Goal: Transaction & Acquisition: Obtain resource

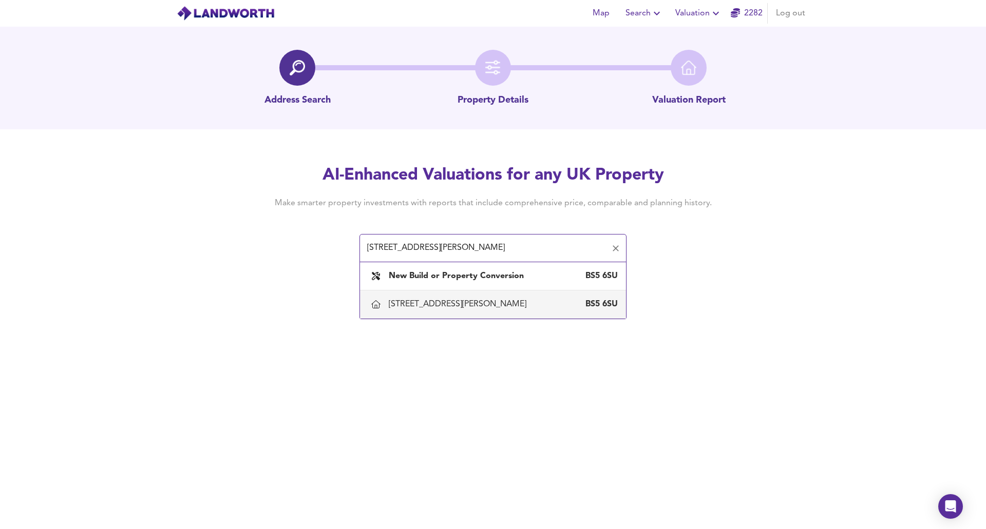
click at [472, 308] on div "[STREET_ADDRESS][PERSON_NAME]" at bounding box center [460, 304] width 142 height 11
type input "[STREET_ADDRESS][PERSON_NAME]"
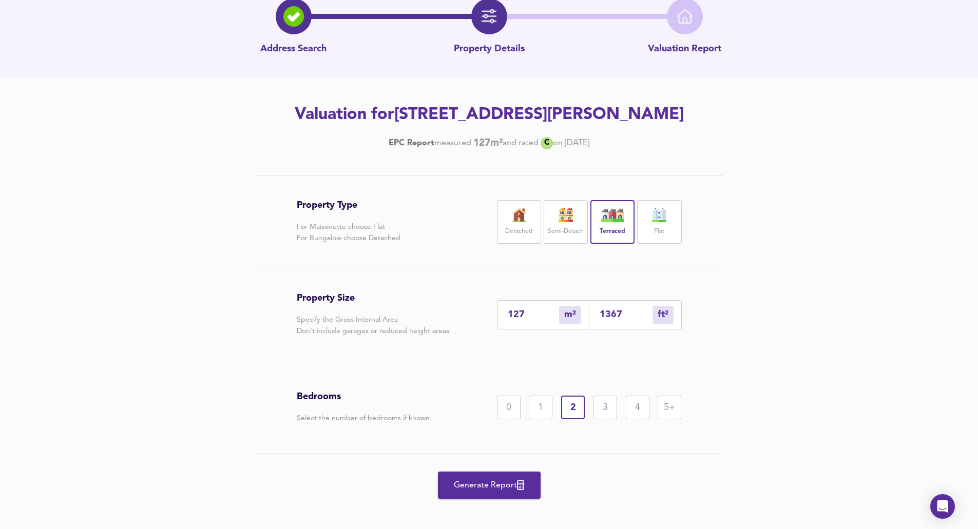
scroll to position [59, 0]
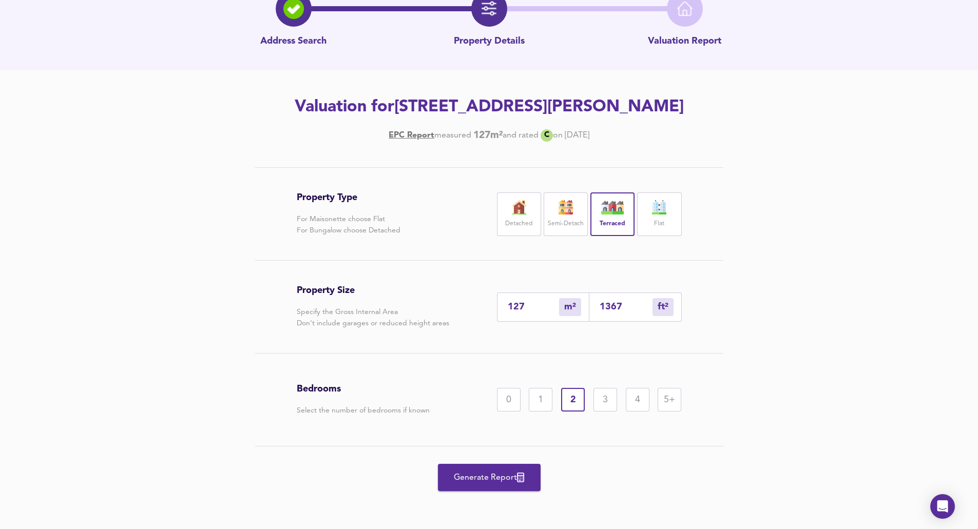
click at [498, 477] on span "Generate Report" at bounding box center [489, 478] width 82 height 14
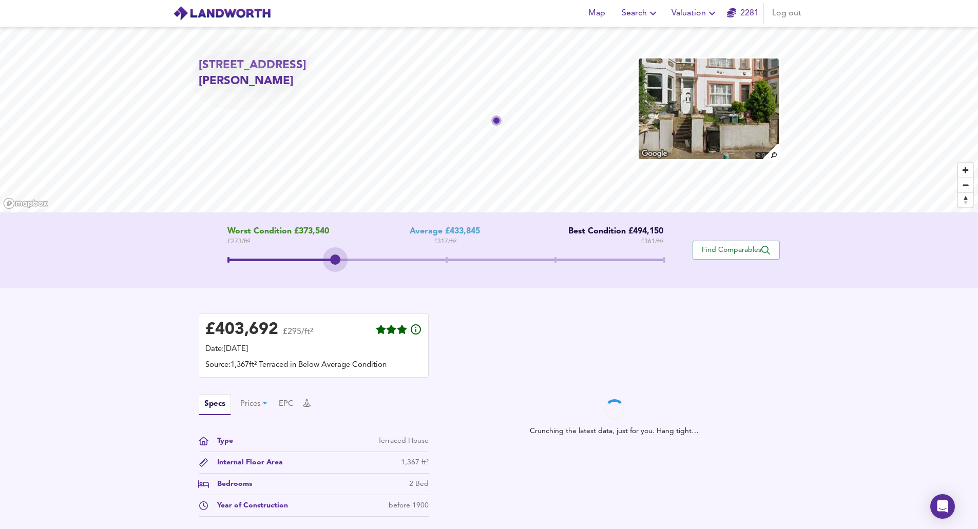
drag, startPoint x: 441, startPoint y: 259, endPoint x: 348, endPoint y: 252, distance: 94.3
click at [348, 252] on div "Worst Condition £373,540 £ 273 / ft² Average £433,845 £ 317 / ft² Best Conditio…" at bounding box center [446, 250] width 494 height 47
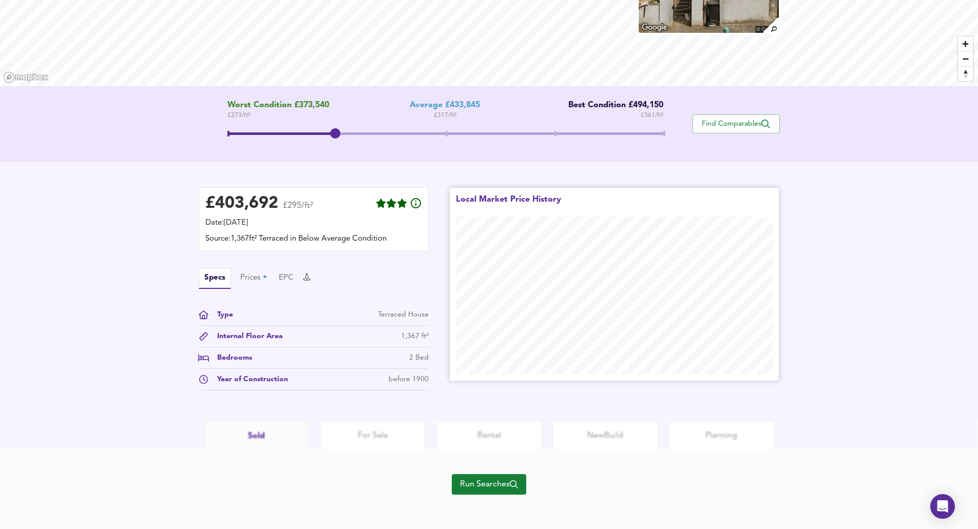
scroll to position [129, 0]
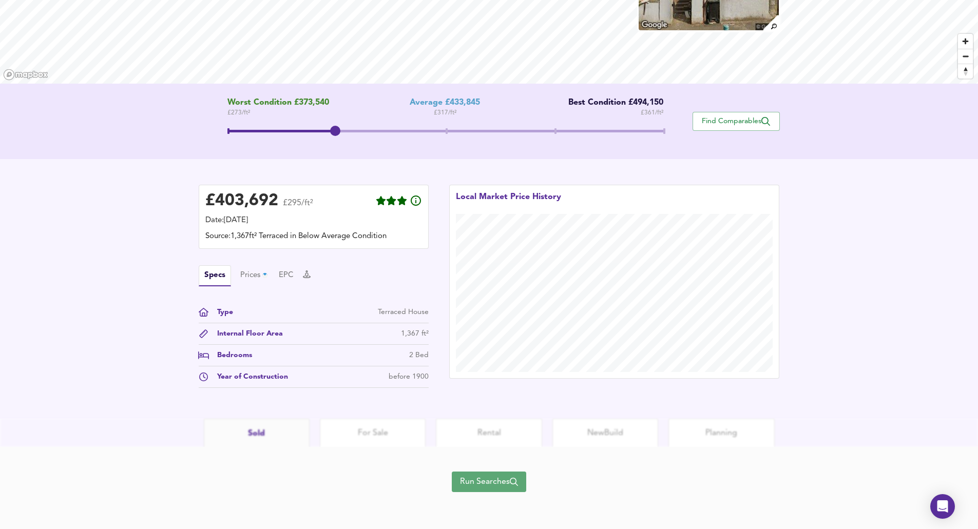
click at [510, 481] on span "Run Searches" at bounding box center [489, 482] width 58 height 14
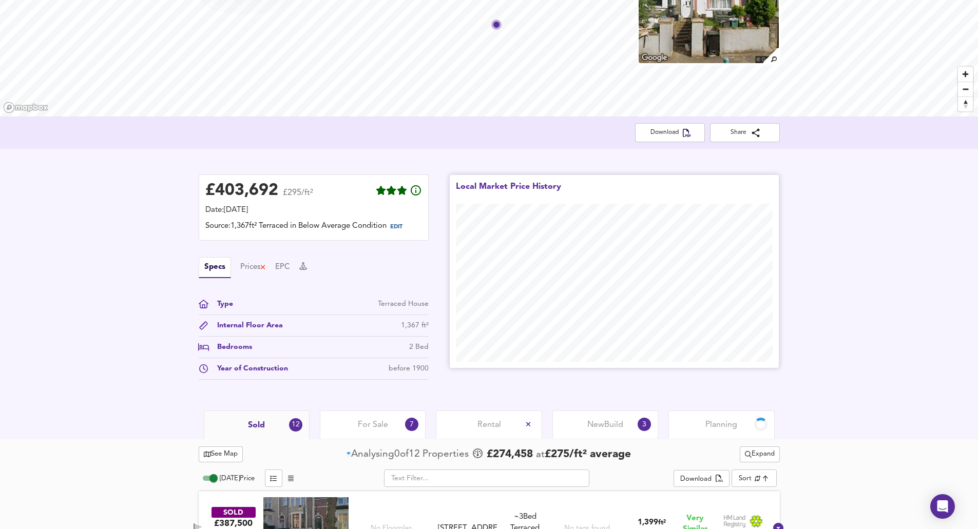
scroll to position [329, 0]
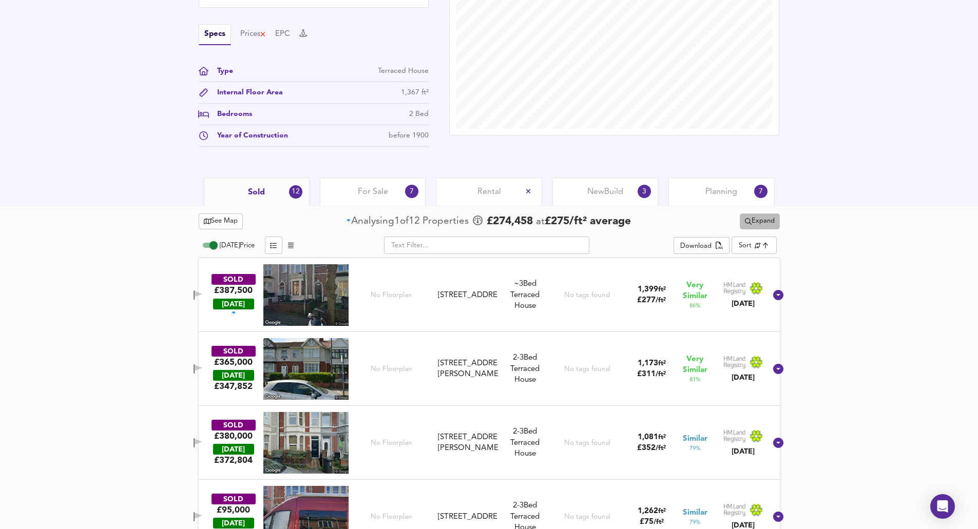
click at [764, 220] on span "Expand" at bounding box center [760, 222] width 30 height 12
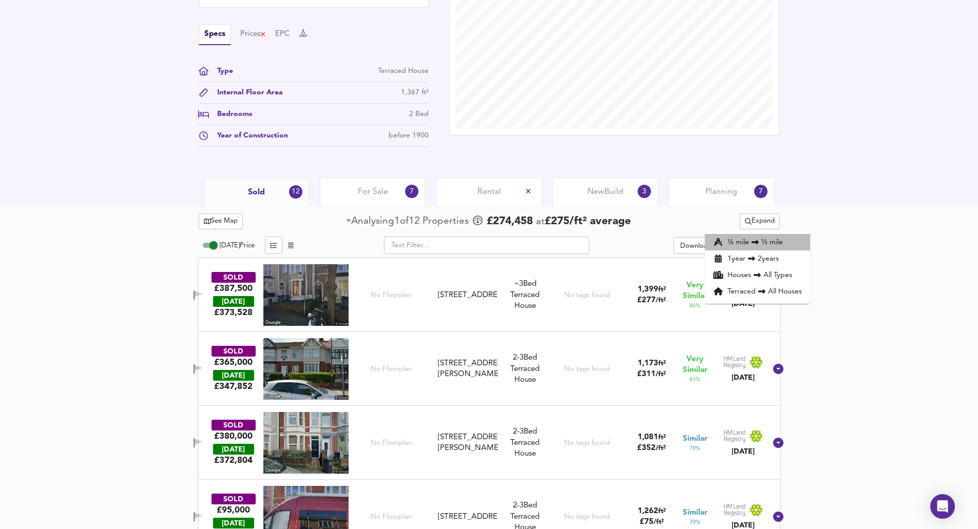
click at [745, 244] on li "¼ mile ½ mile" at bounding box center [757, 242] width 105 height 16
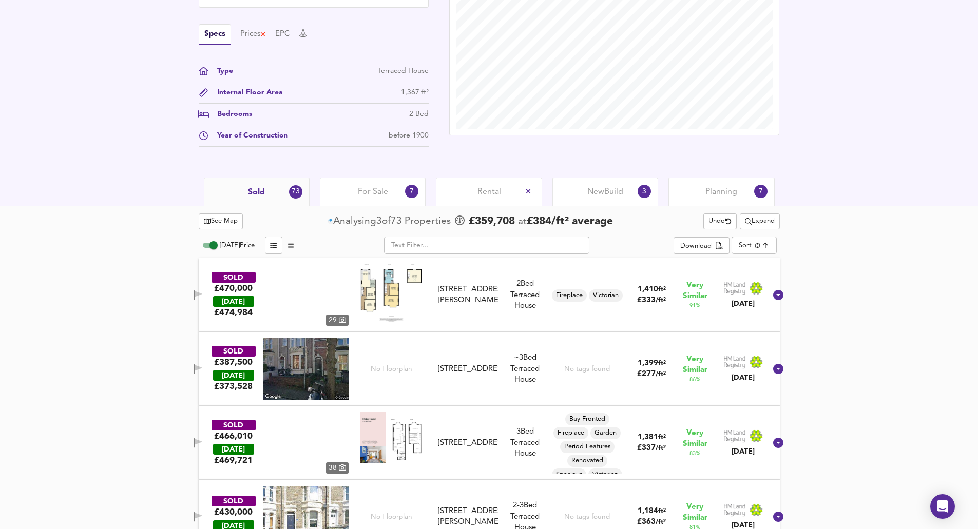
scroll to position [432, 0]
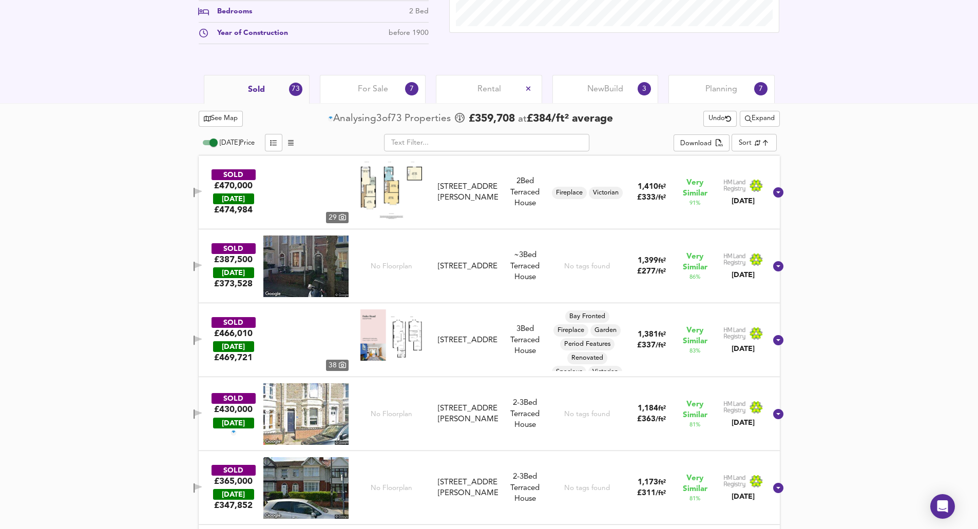
click at [748, 121] on span "Expand" at bounding box center [760, 119] width 30 height 12
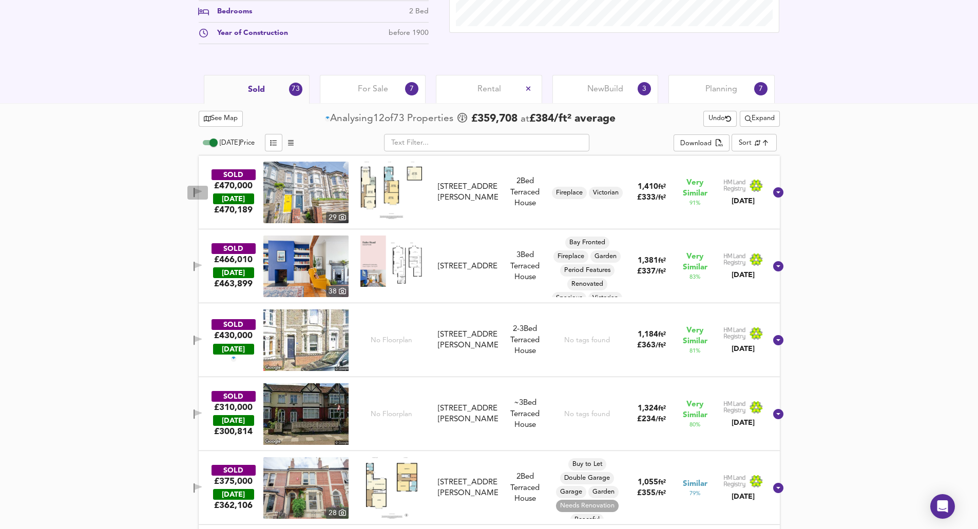
click at [202, 188] on icon "button" at bounding box center [198, 193] width 9 height 10
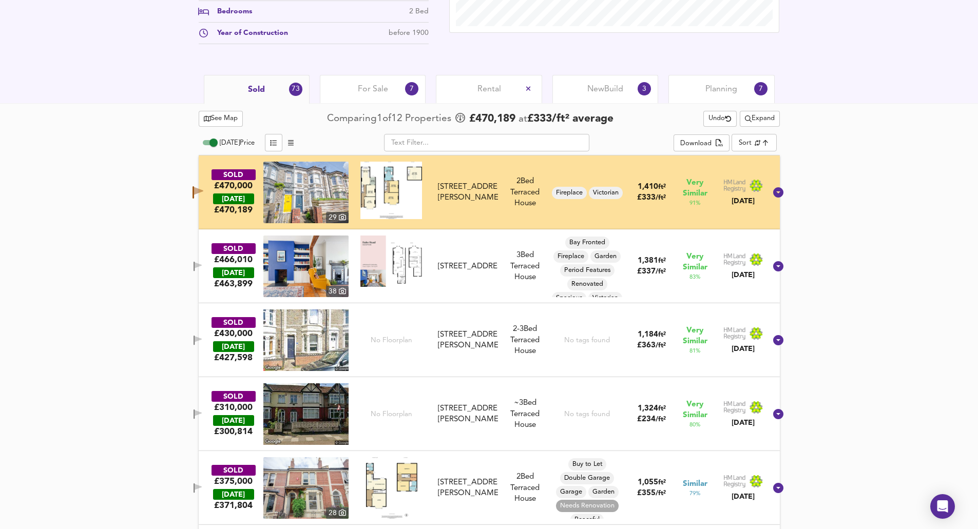
click at [202, 263] on icon "button" at bounding box center [198, 267] width 9 height 10
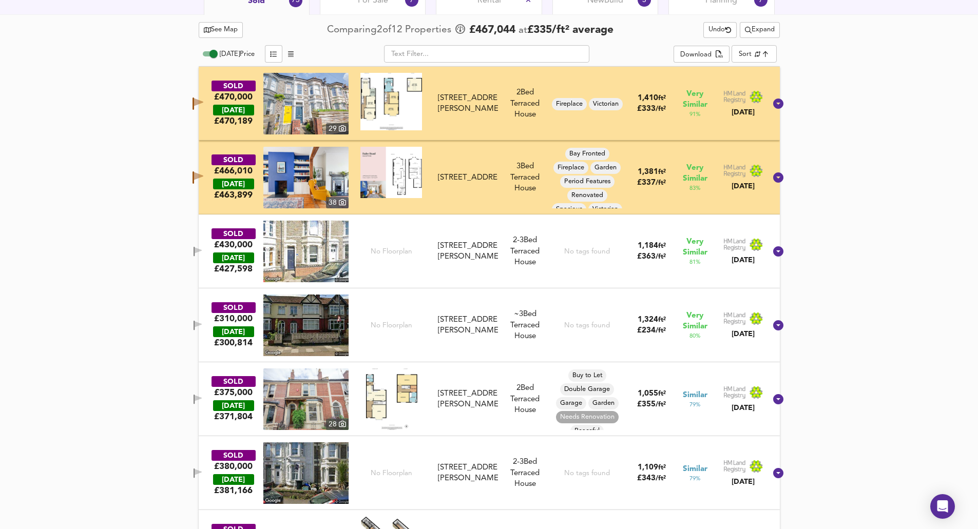
scroll to position [534, 0]
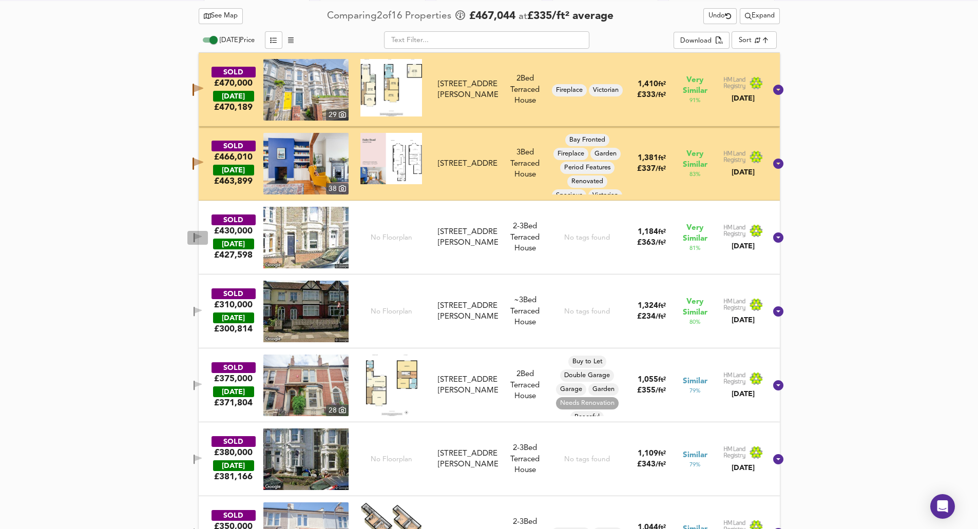
click at [202, 235] on icon "button" at bounding box center [198, 238] width 9 height 10
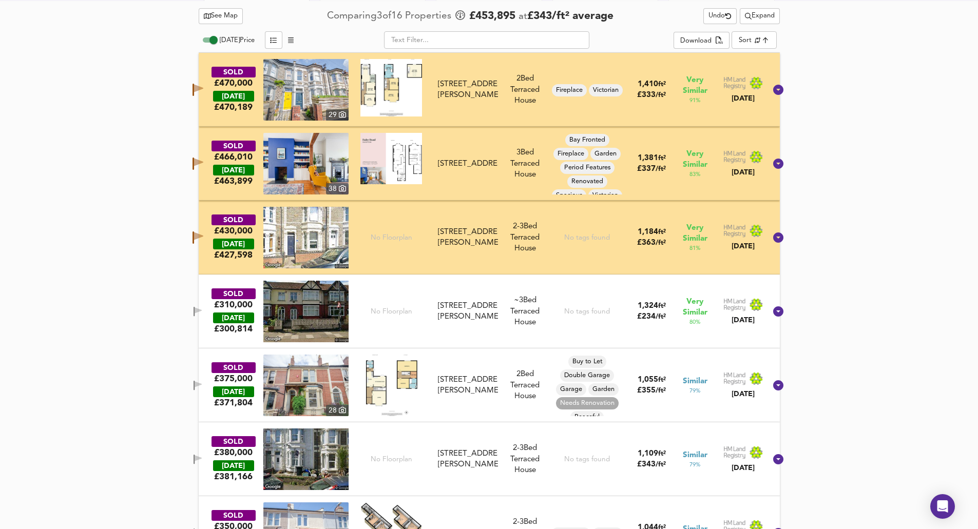
click at [202, 313] on icon "button" at bounding box center [198, 312] width 9 height 10
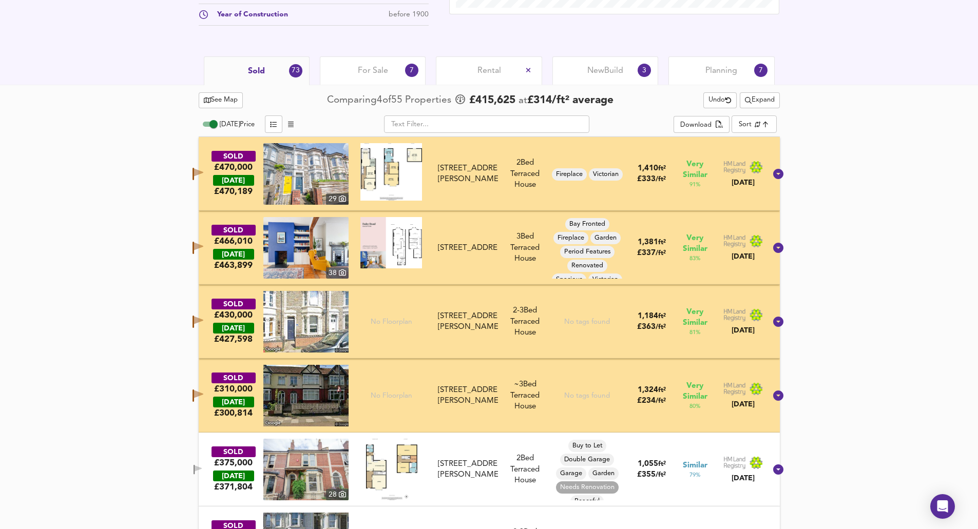
scroll to position [432, 0]
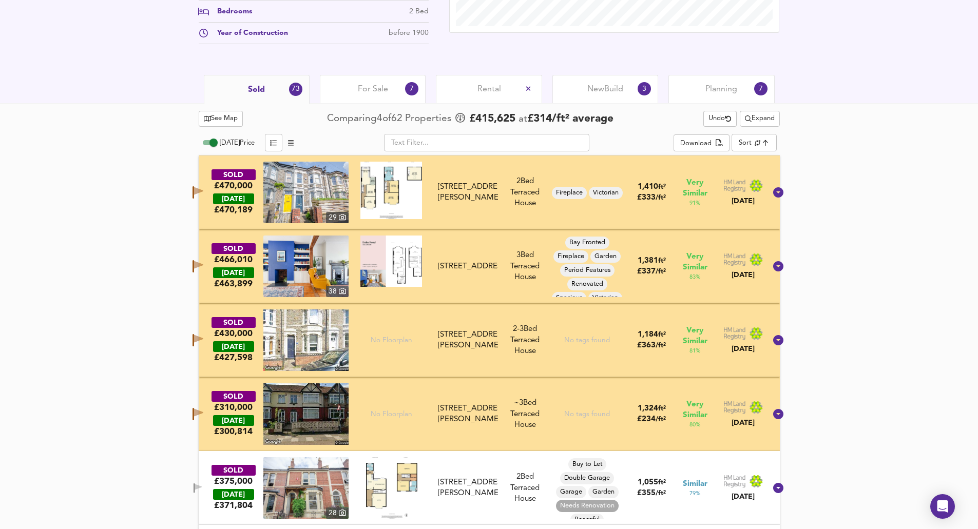
click at [751, 120] on span "Expand" at bounding box center [760, 119] width 30 height 12
click at [746, 153] on li "1 year 2 years" at bounding box center [757, 156] width 105 height 16
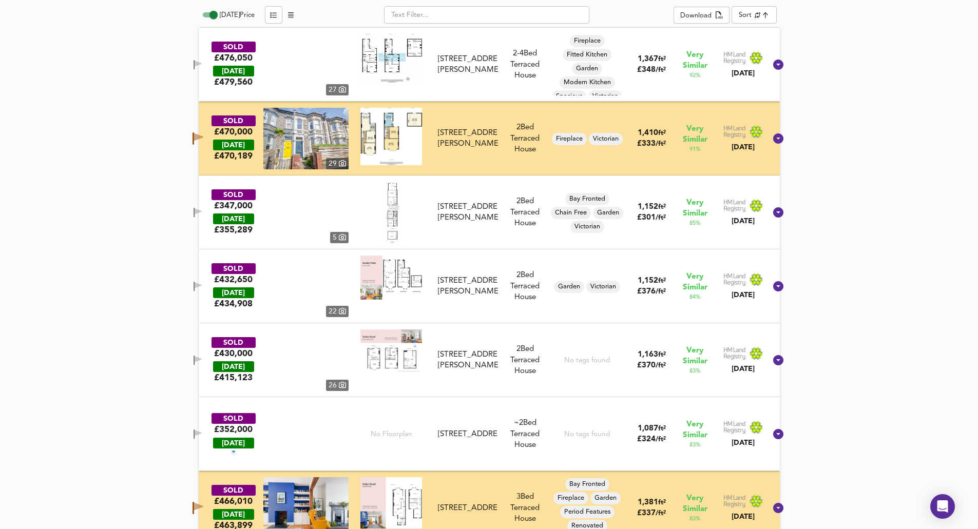
scroll to position [483, 0]
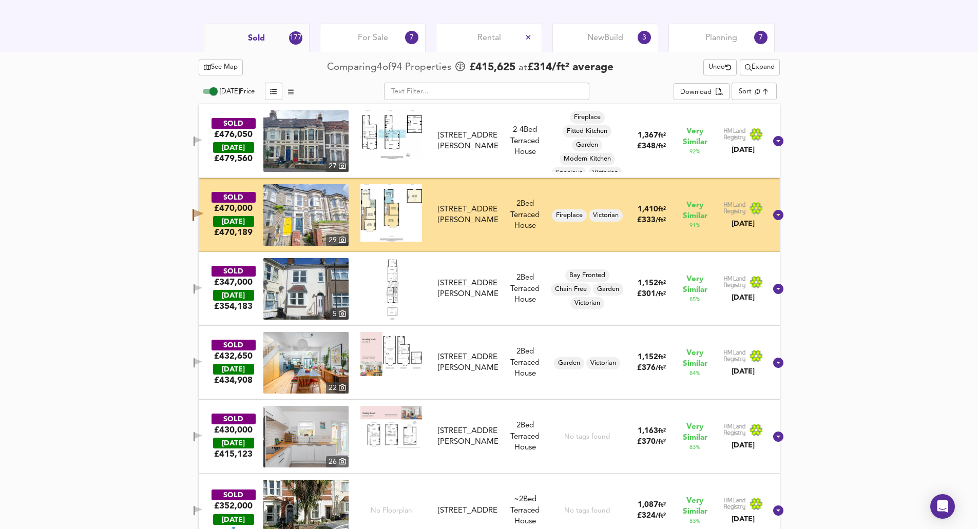
click at [202, 290] on icon "button" at bounding box center [198, 289] width 9 height 10
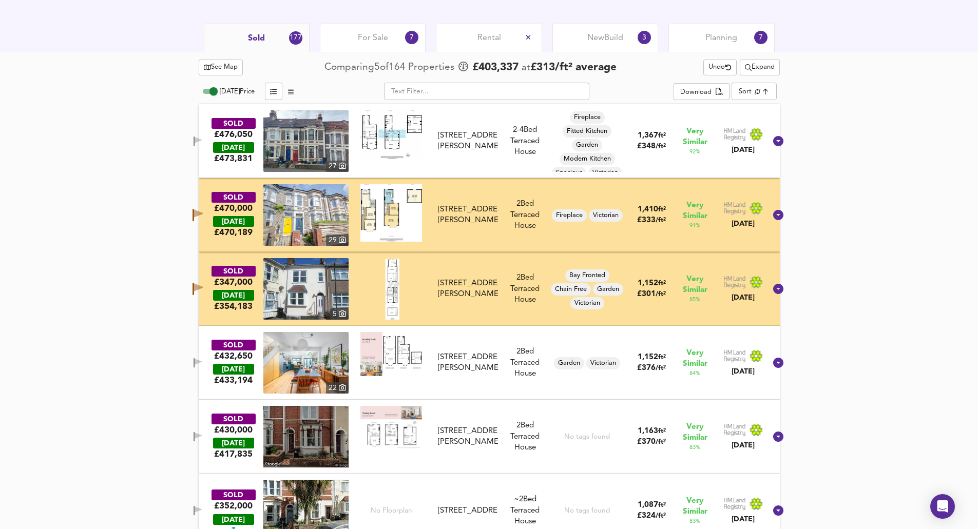
scroll to position [586, 0]
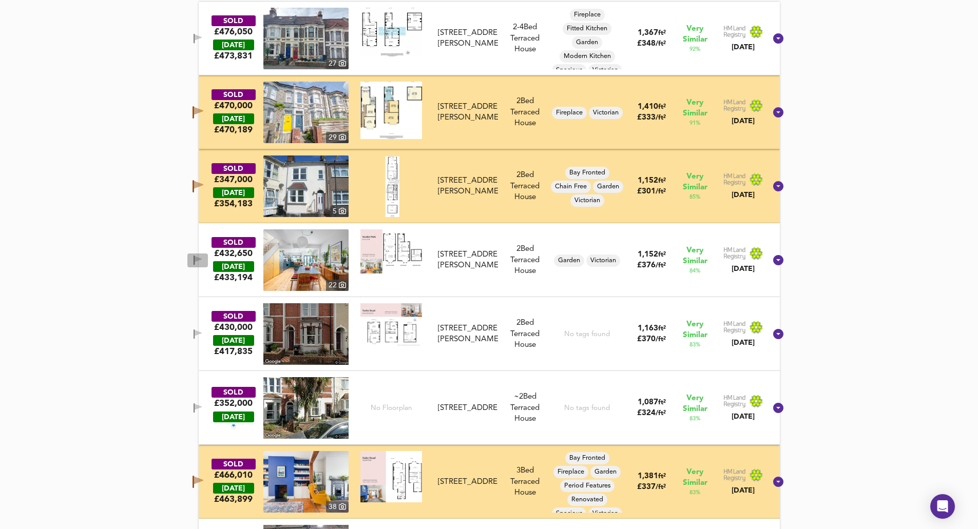
click at [202, 259] on icon "button" at bounding box center [198, 259] width 7 height 6
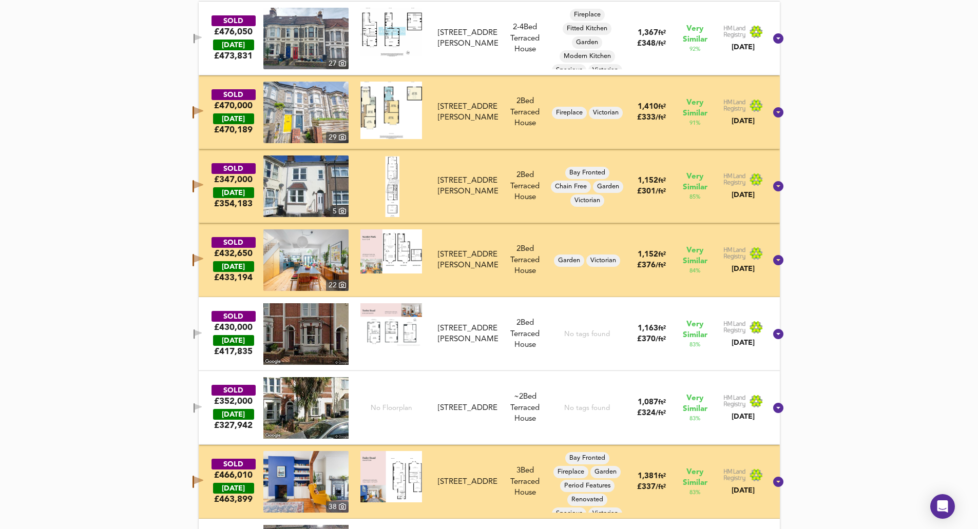
click at [202, 332] on span "button" at bounding box center [197, 335] width 15 height 10
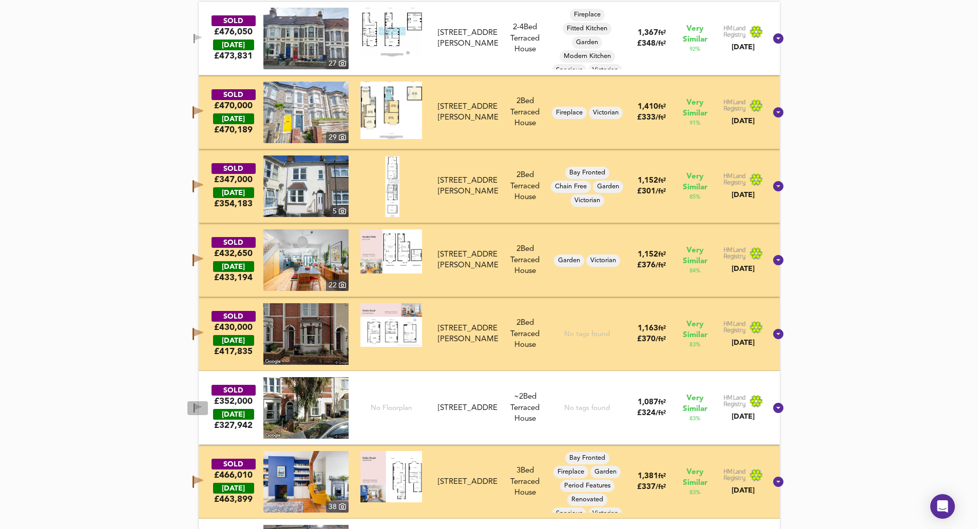
click at [202, 406] on icon "button" at bounding box center [198, 409] width 9 height 10
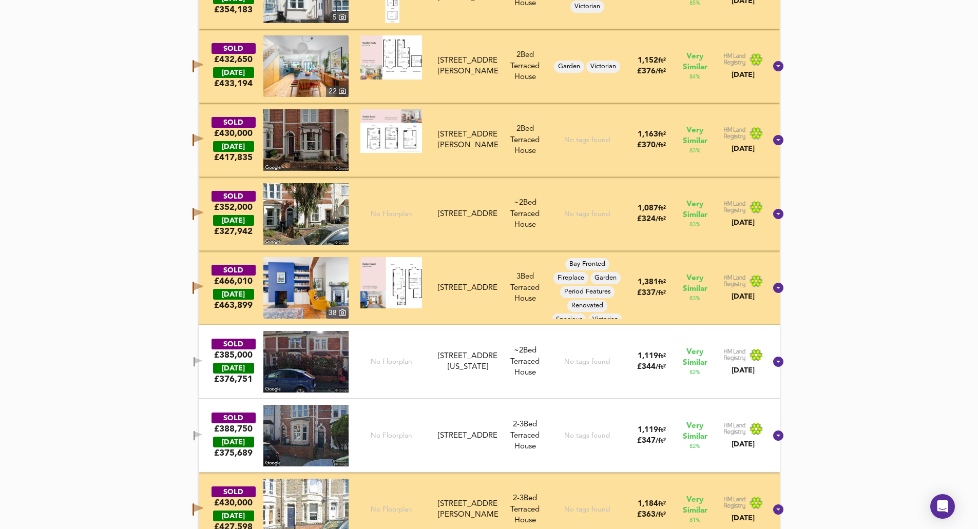
scroll to position [842, 0]
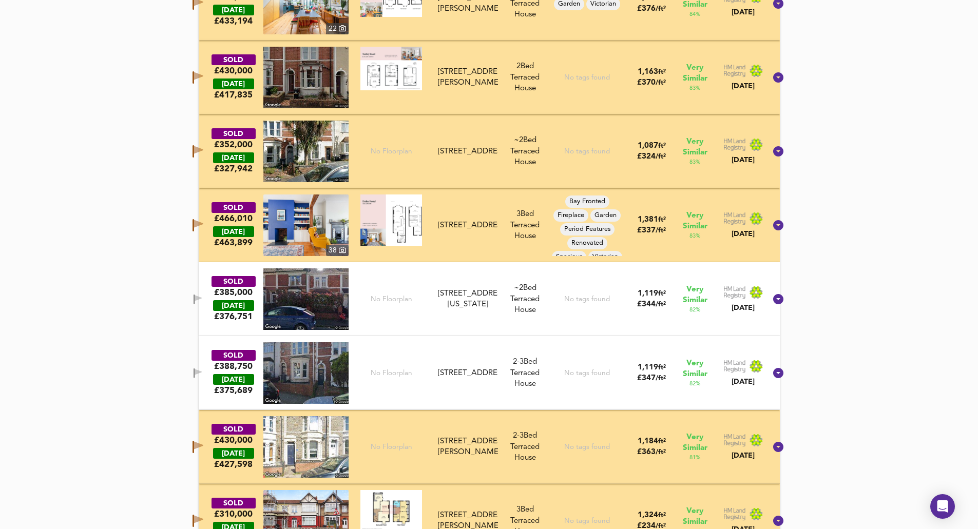
click at [202, 298] on icon "button" at bounding box center [198, 298] width 7 height 6
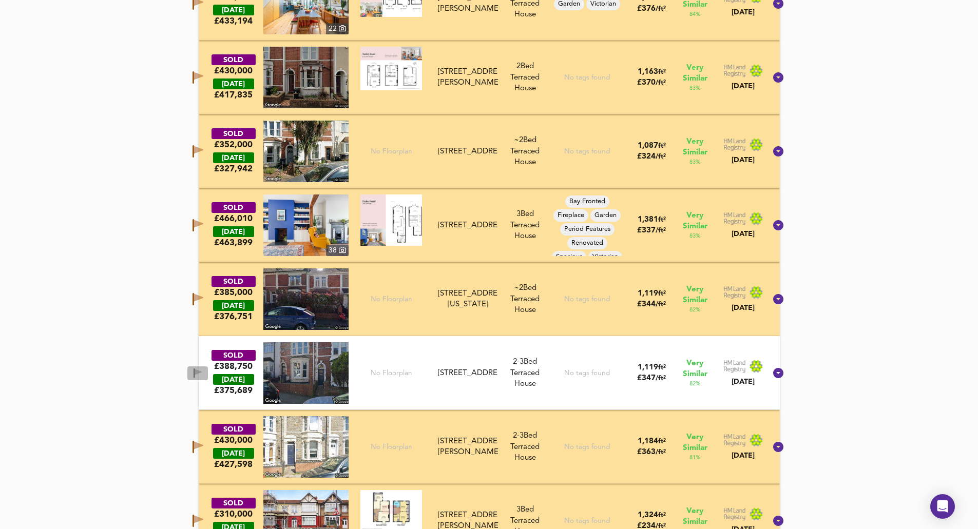
click at [202, 373] on icon "button" at bounding box center [198, 372] width 7 height 6
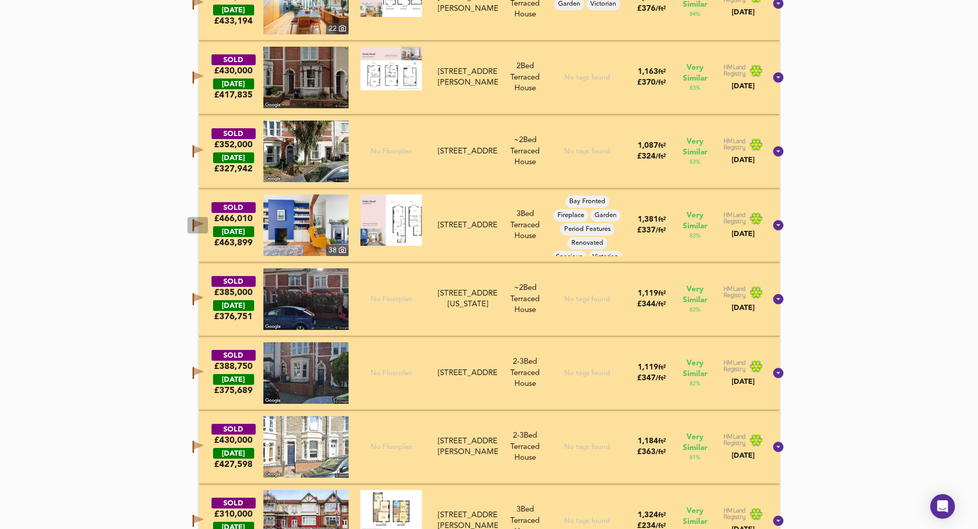
click at [203, 221] on icon "button" at bounding box center [198, 224] width 9 height 8
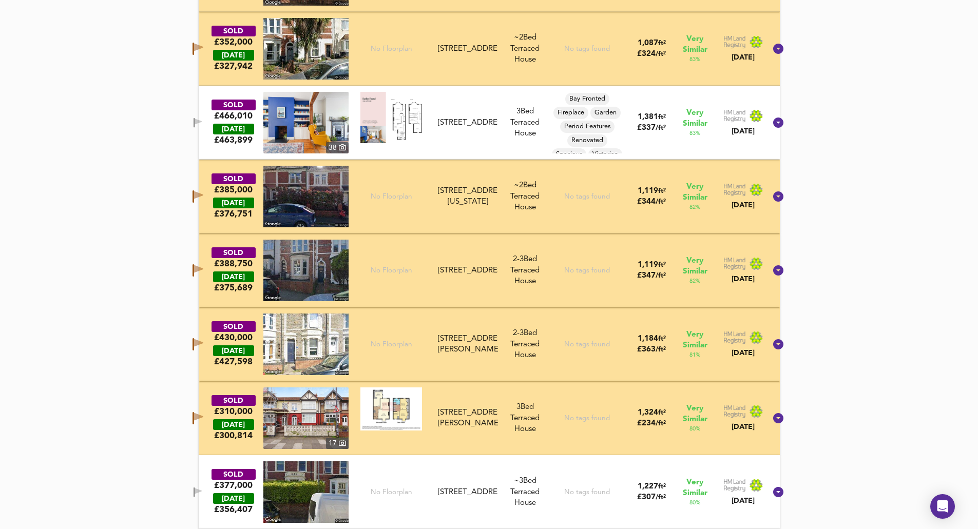
scroll to position [996, 0]
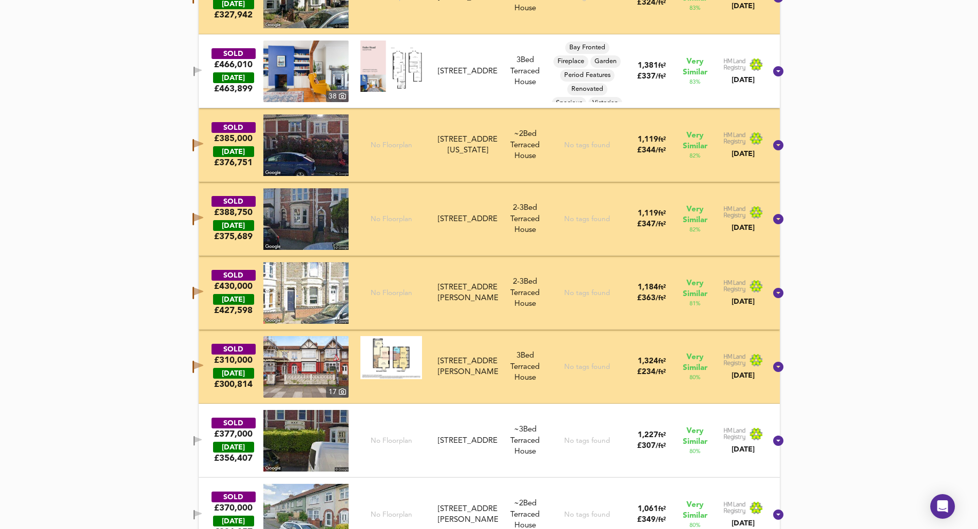
click at [203, 288] on icon "button" at bounding box center [198, 293] width 11 height 12
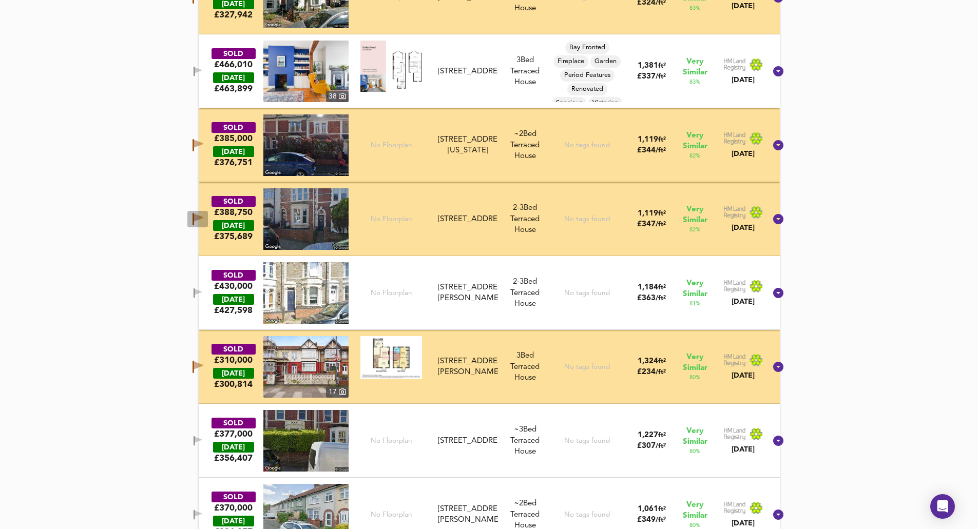
click at [203, 216] on icon "button" at bounding box center [198, 218] width 9 height 8
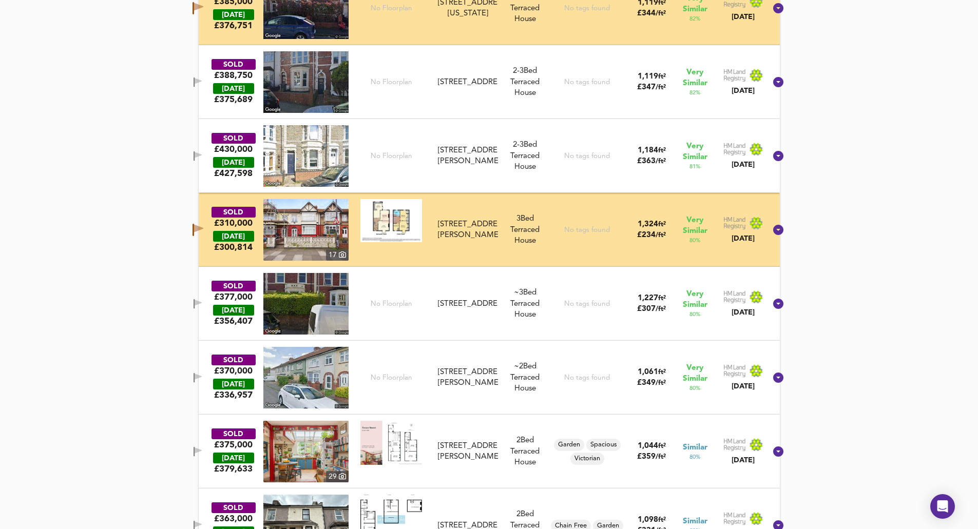
scroll to position [1150, 0]
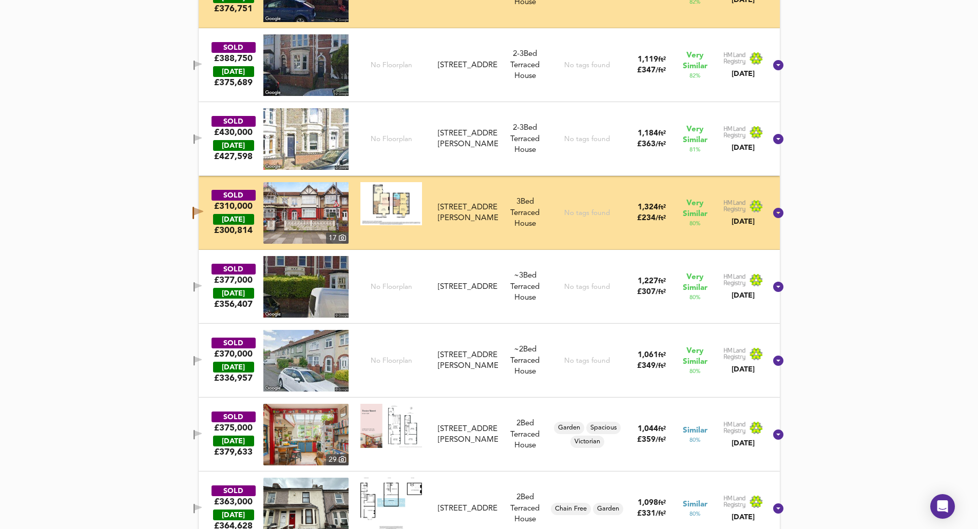
click at [202, 362] on icon "button" at bounding box center [198, 360] width 7 height 6
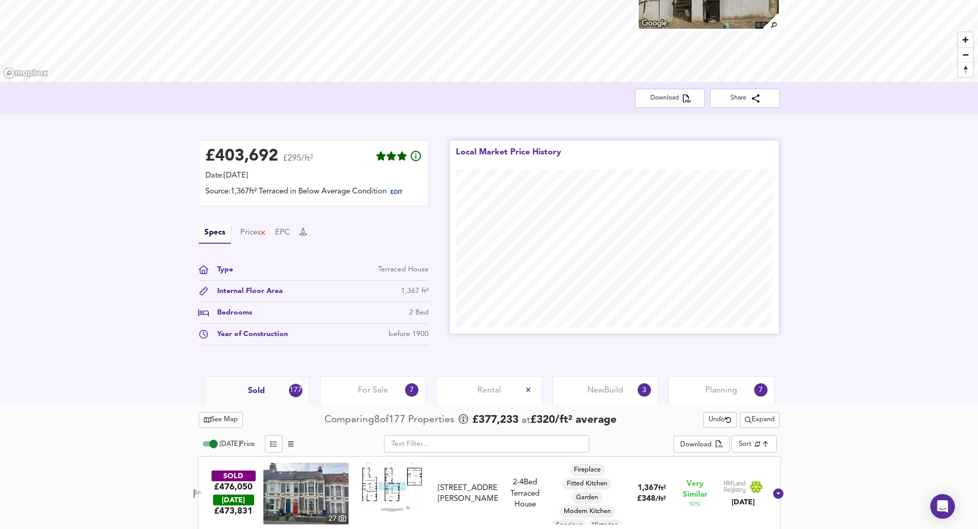
scroll to position [21, 0]
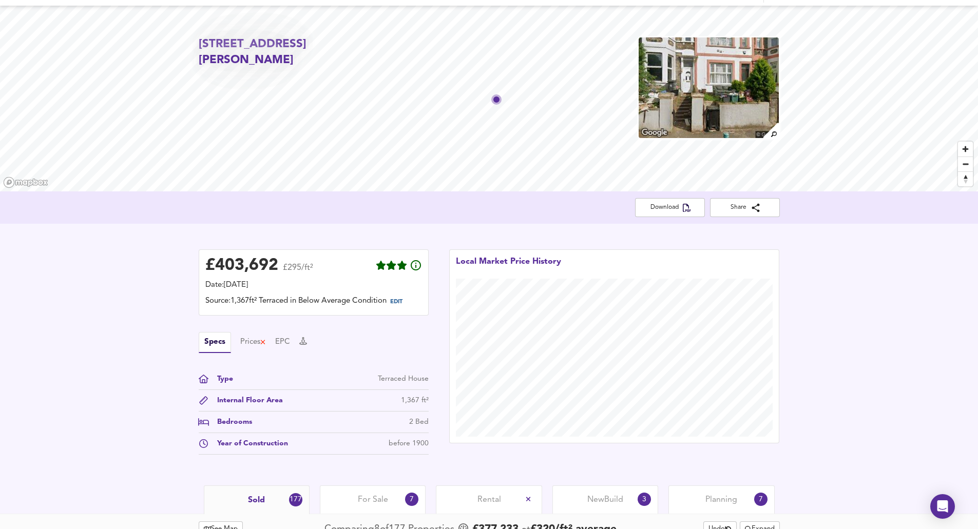
drag, startPoint x: 314, startPoint y: 56, endPoint x: 199, endPoint y: 41, distance: 116.5
click at [199, 41] on h2 "[STREET_ADDRESS][PERSON_NAME]" at bounding box center [292, 52] width 186 height 32
copy h2 "[STREET_ADDRESS][PERSON_NAME]"
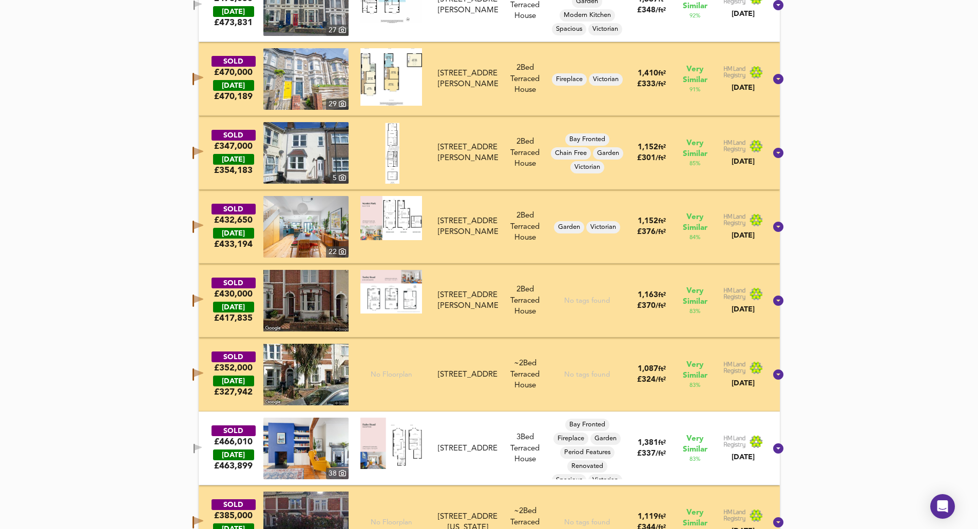
scroll to position [637, 0]
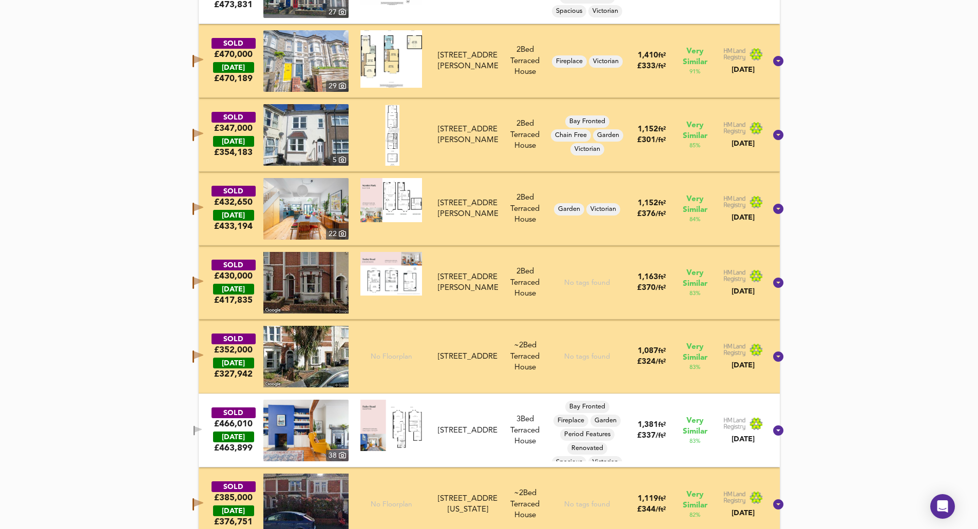
drag, startPoint x: 204, startPoint y: 209, endPoint x: 163, endPoint y: 208, distance: 41.6
click at [203, 208] on icon "button" at bounding box center [198, 209] width 11 height 12
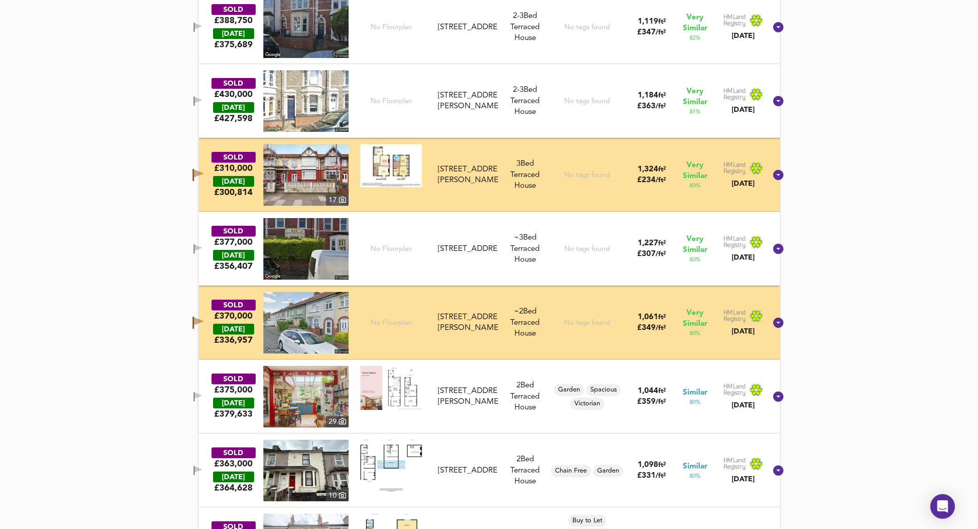
scroll to position [1253, 0]
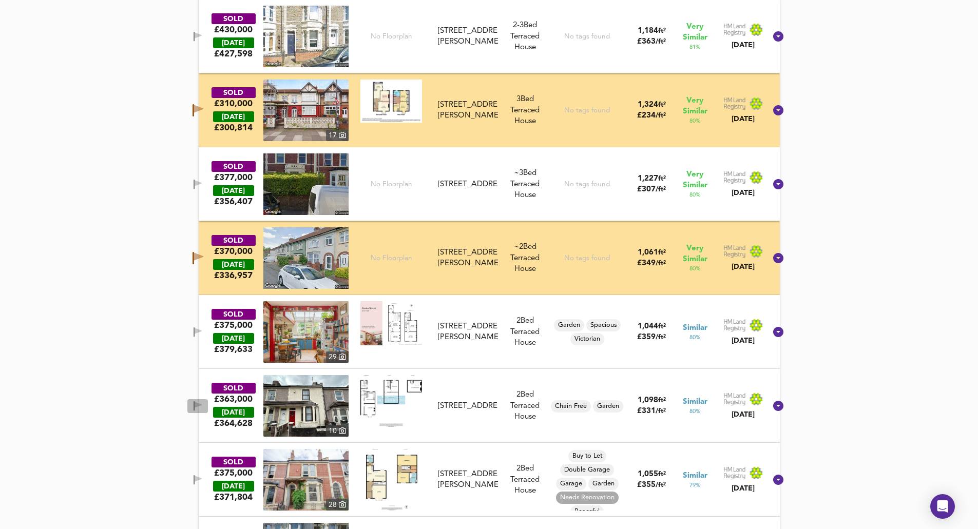
click at [205, 411] on span "button" at bounding box center [197, 406] width 15 height 10
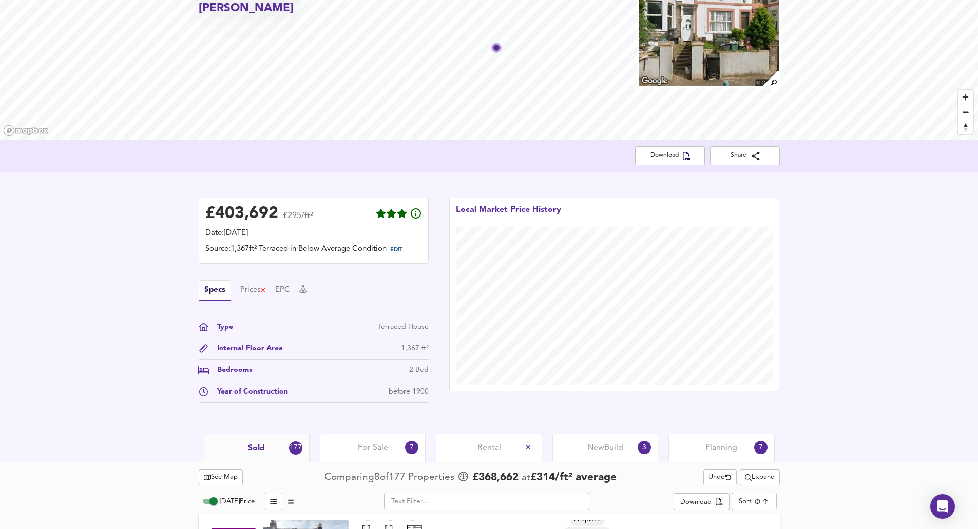
scroll to position [72, 0]
click at [679, 162] on button "Download" at bounding box center [670, 156] width 70 height 19
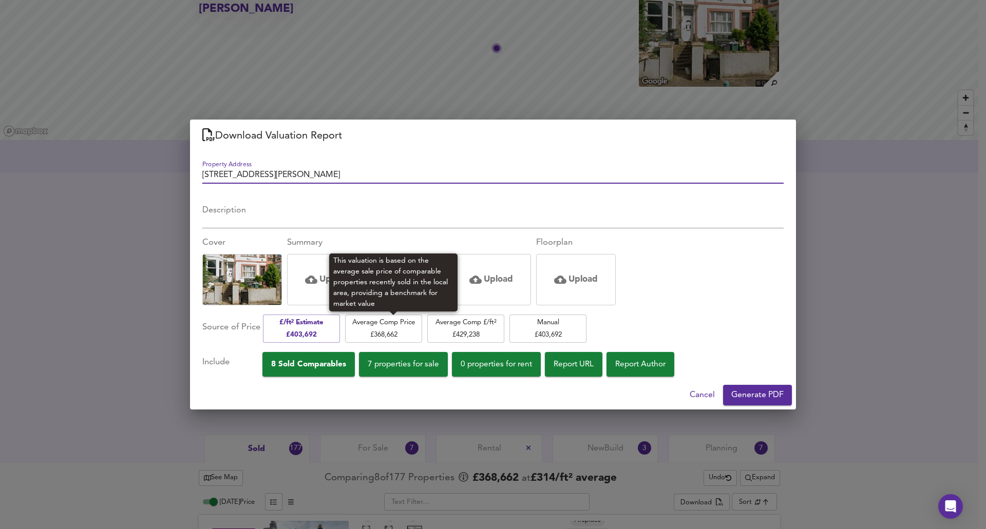
click at [400, 331] on span "Average Comp Price £ 368,662" at bounding box center [383, 329] width 67 height 24
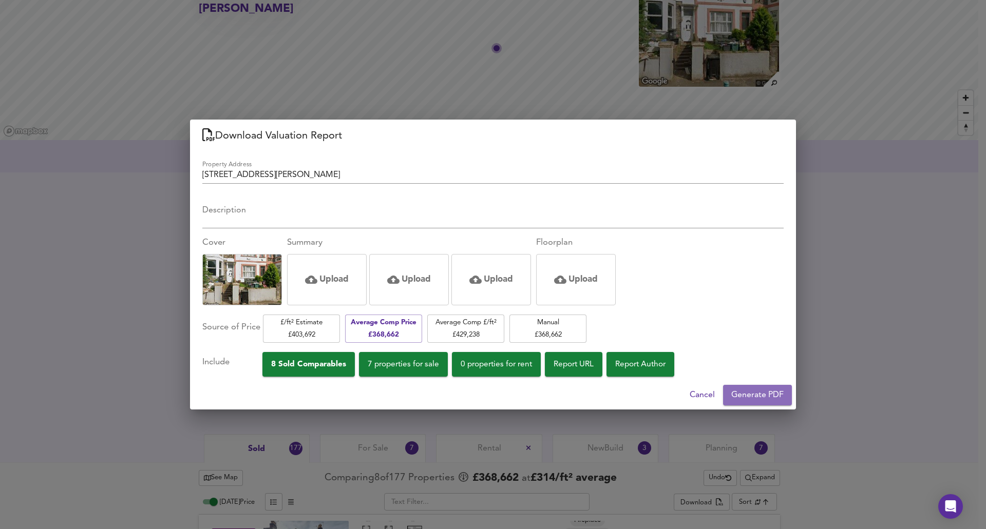
click at [770, 396] on span "Generate PDF" at bounding box center [757, 395] width 52 height 14
